Goal: Complete application form: Complete application form

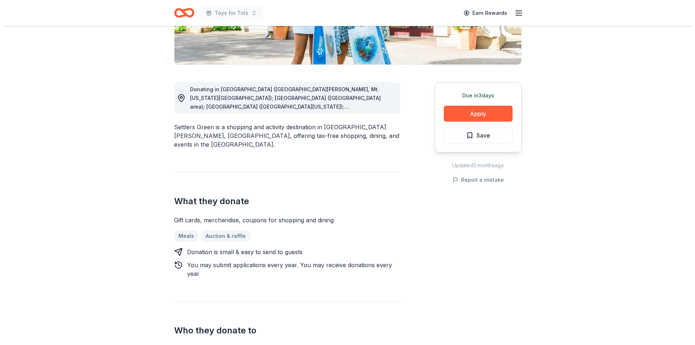
scroll to position [167, 0]
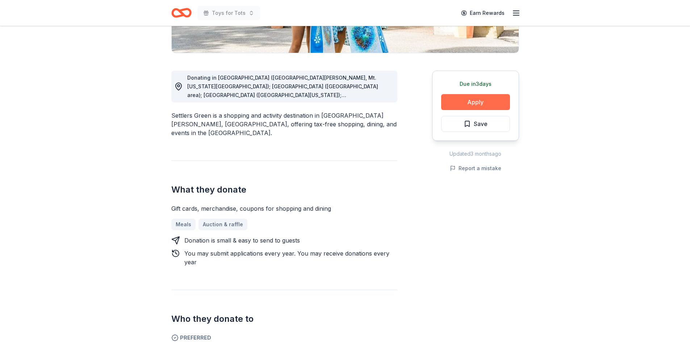
click at [474, 102] on button "Apply" at bounding box center [475, 102] width 69 height 16
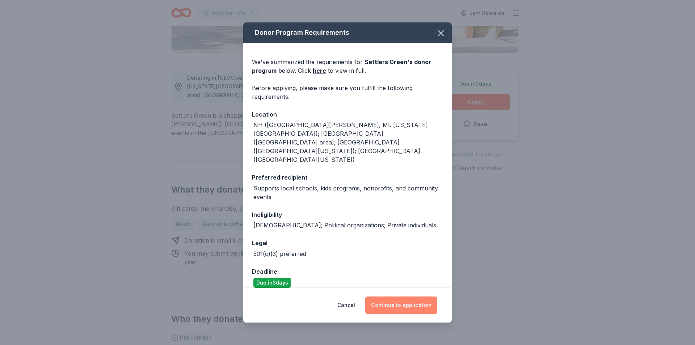
click at [404, 305] on button "Continue to application" at bounding box center [401, 305] width 72 height 17
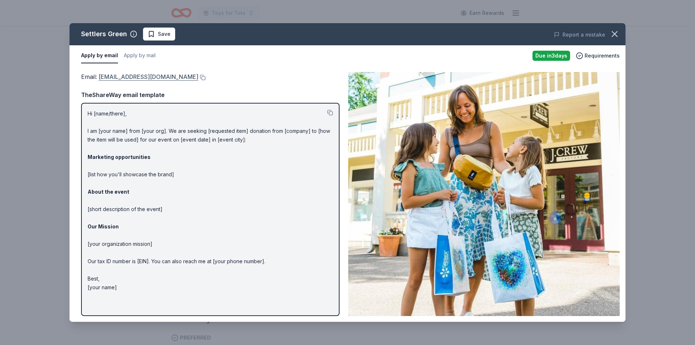
drag, startPoint x: 98, startPoint y: 75, endPoint x: 164, endPoint y: 73, distance: 65.9
click at [168, 74] on span "Email : [EMAIL_ADDRESS][DOMAIN_NAME]" at bounding box center [139, 76] width 117 height 7
click at [152, 77] on link "[EMAIL_ADDRESS][DOMAIN_NAME]" at bounding box center [148, 76] width 100 height 9
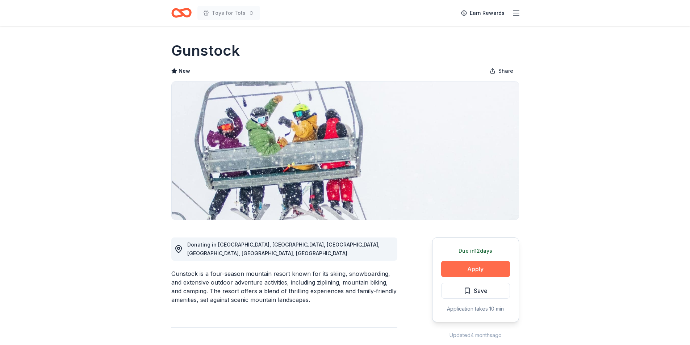
click at [470, 265] on button "Apply" at bounding box center [475, 269] width 69 height 16
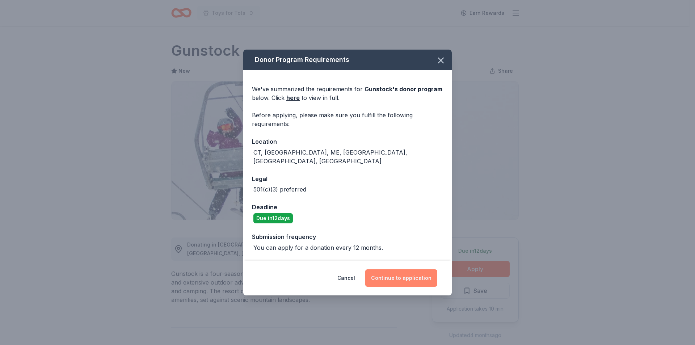
click at [398, 272] on button "Continue to application" at bounding box center [401, 277] width 72 height 17
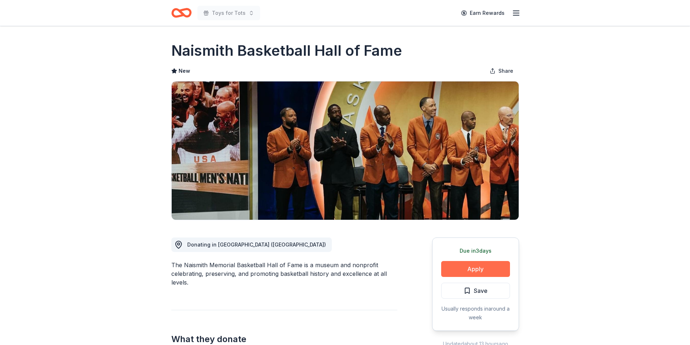
click at [475, 266] on button "Apply" at bounding box center [475, 269] width 69 height 16
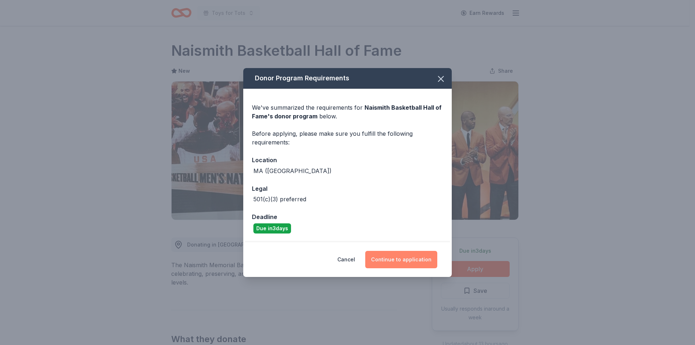
click at [405, 259] on button "Continue to application" at bounding box center [401, 259] width 72 height 17
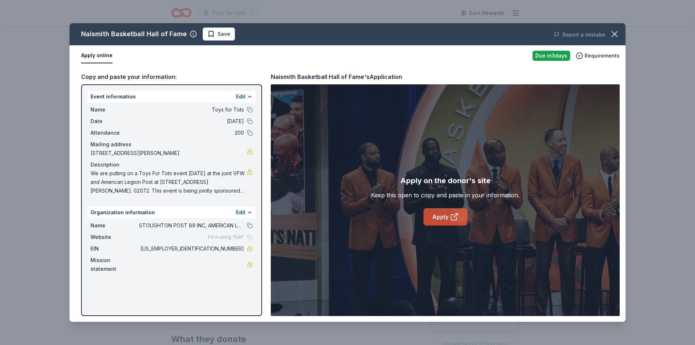
click at [441, 218] on link "Apply" at bounding box center [446, 216] width 44 height 17
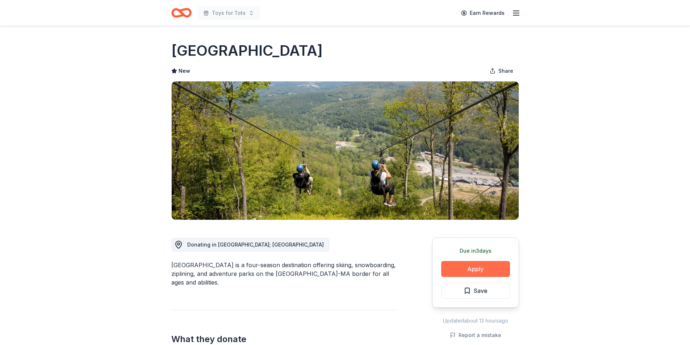
click at [473, 266] on button "Apply" at bounding box center [475, 269] width 69 height 16
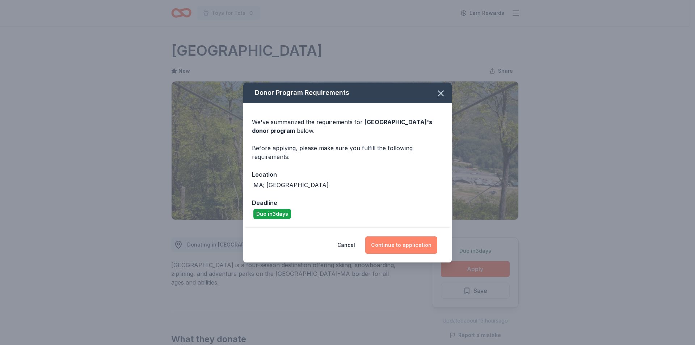
click at [400, 244] on button "Continue to application" at bounding box center [401, 244] width 72 height 17
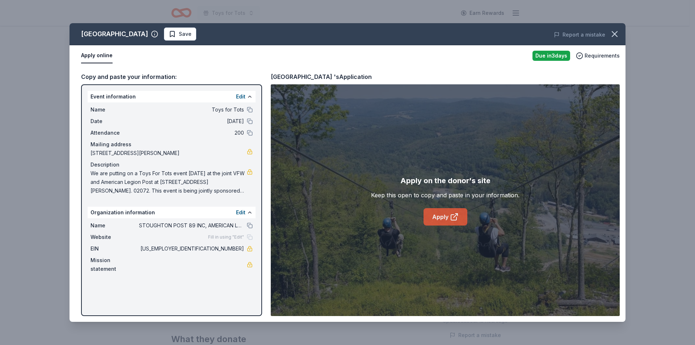
click at [441, 216] on link "Apply" at bounding box center [446, 216] width 44 height 17
